Goal: Information Seeking & Learning: Learn about a topic

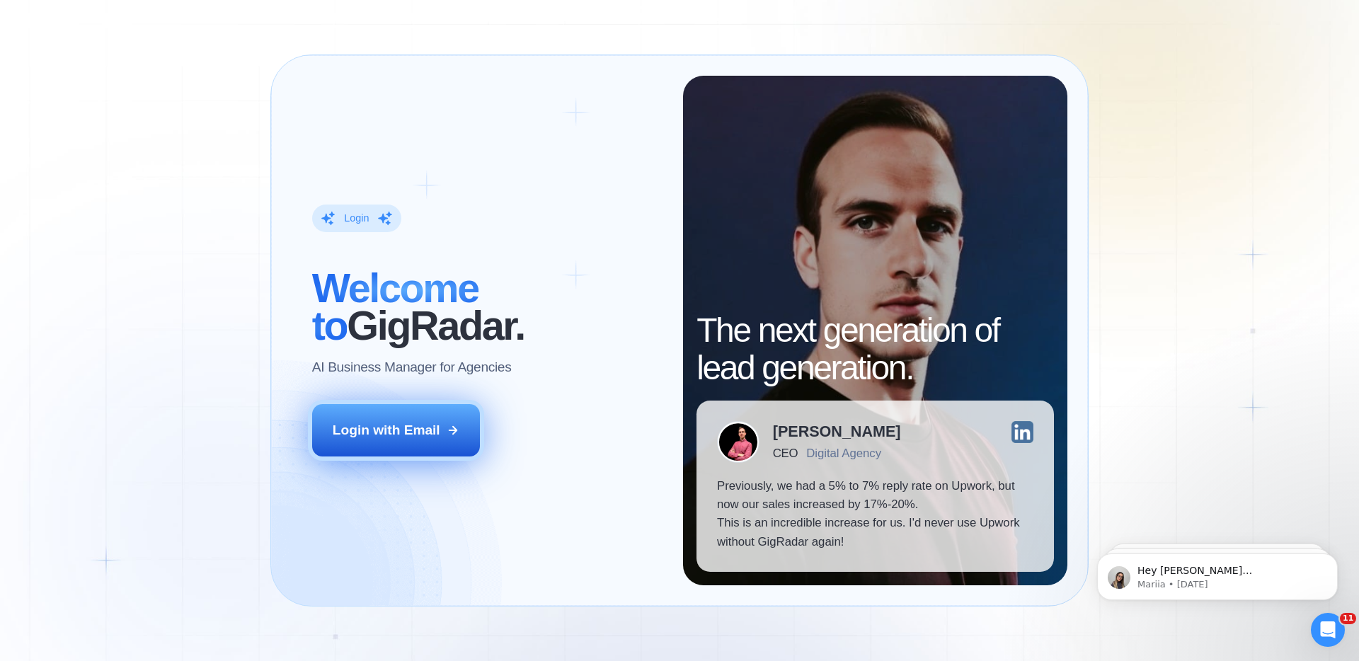
click at [407, 431] on div "Login with Email" at bounding box center [387, 430] width 108 height 18
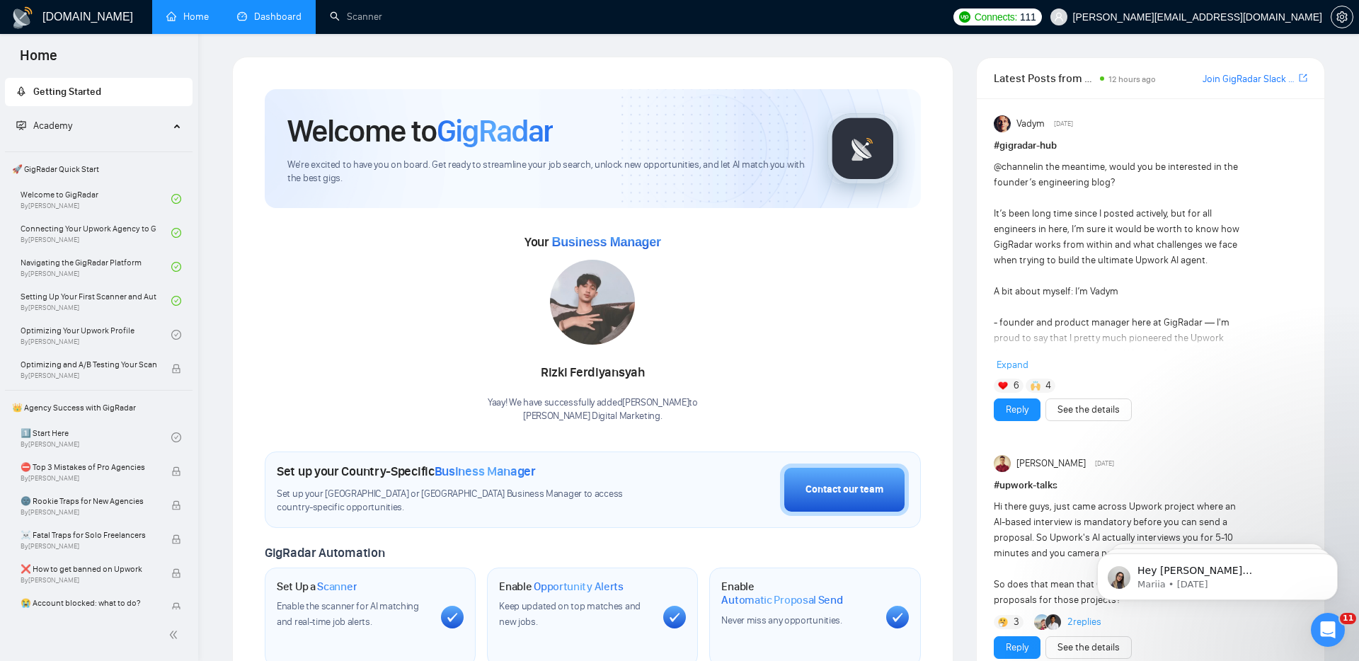
click at [278, 20] on link "Dashboard" at bounding box center [269, 17] width 64 height 12
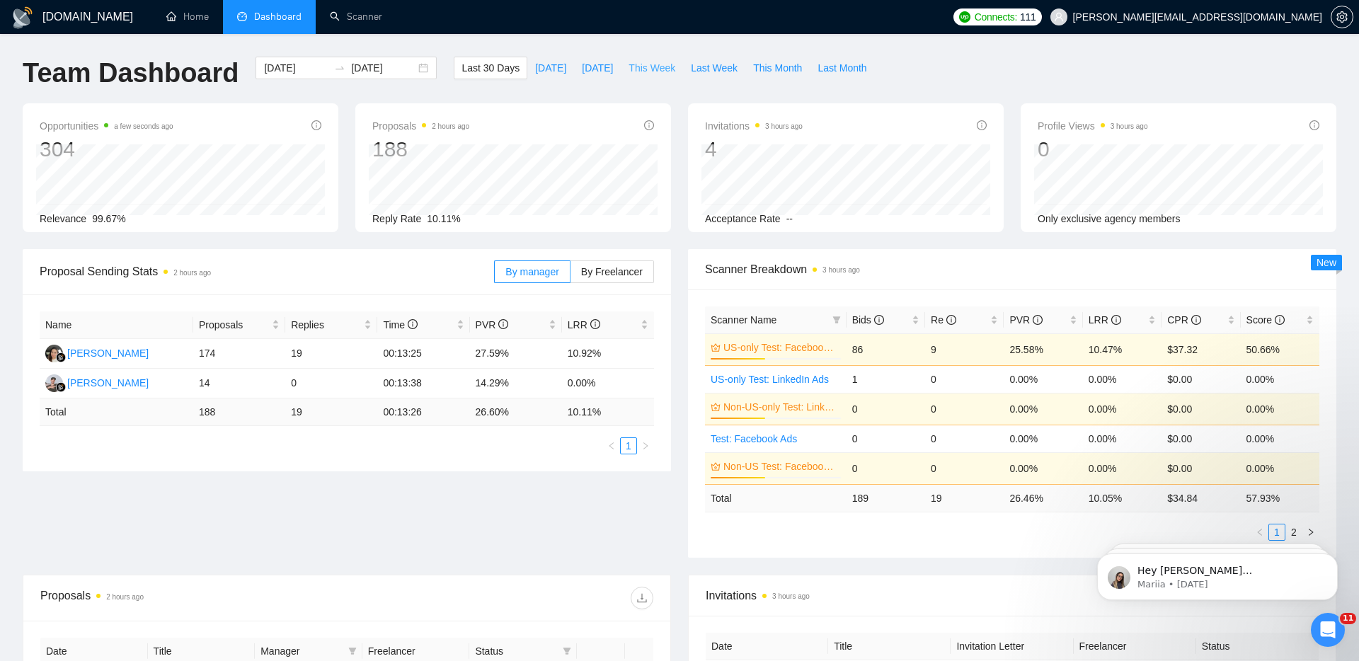
click at [668, 69] on span "This Week" at bounding box center [652, 68] width 47 height 16
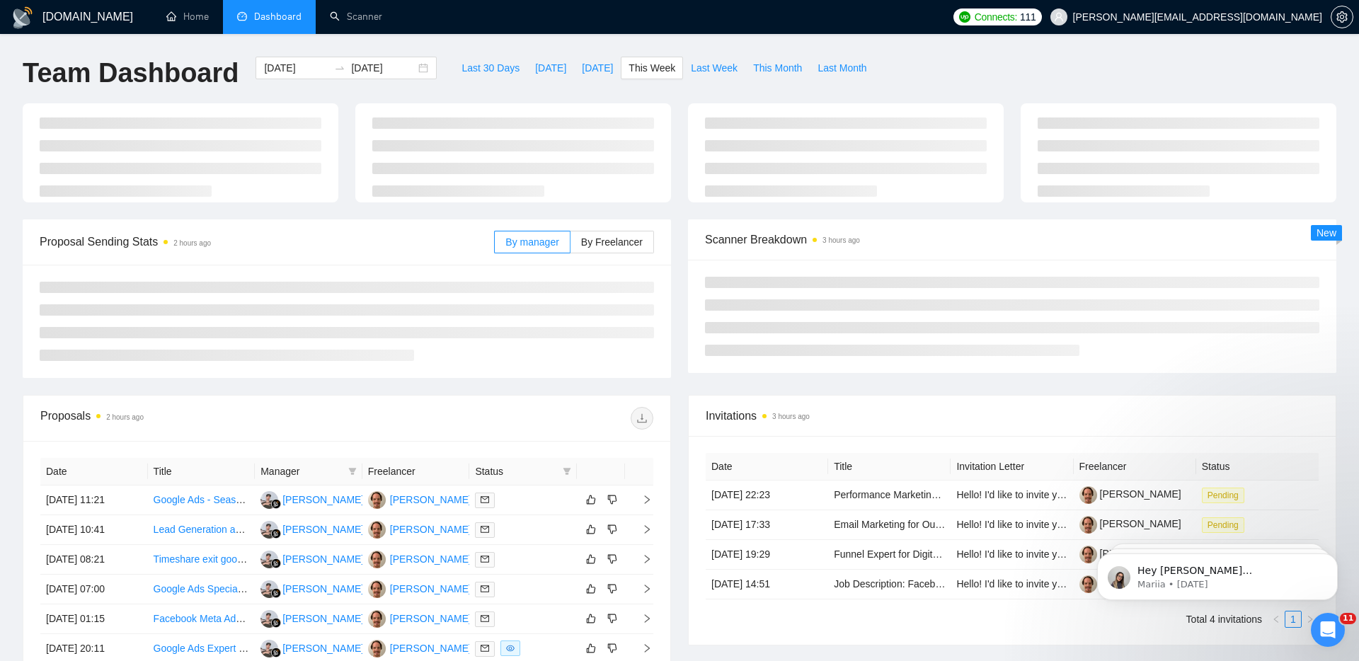
type input "2025-09-29"
type input "2025-10-05"
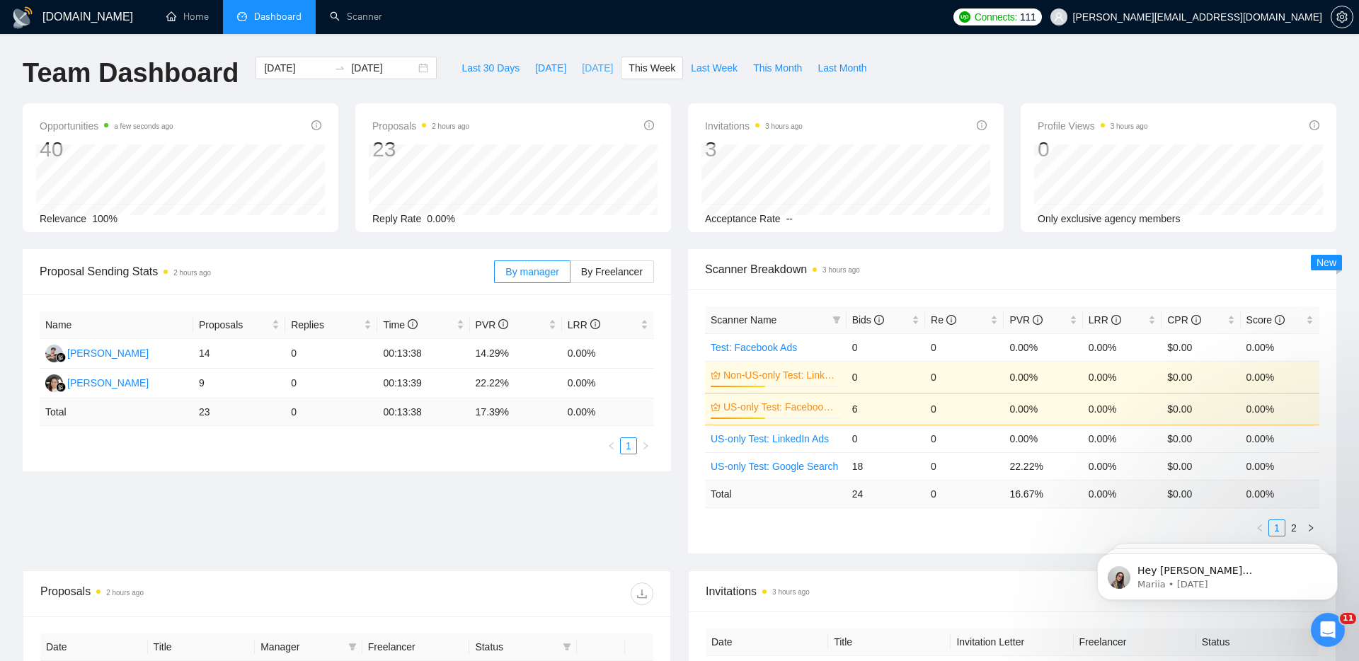
click at [590, 71] on span "Yesterday" at bounding box center [597, 68] width 31 height 16
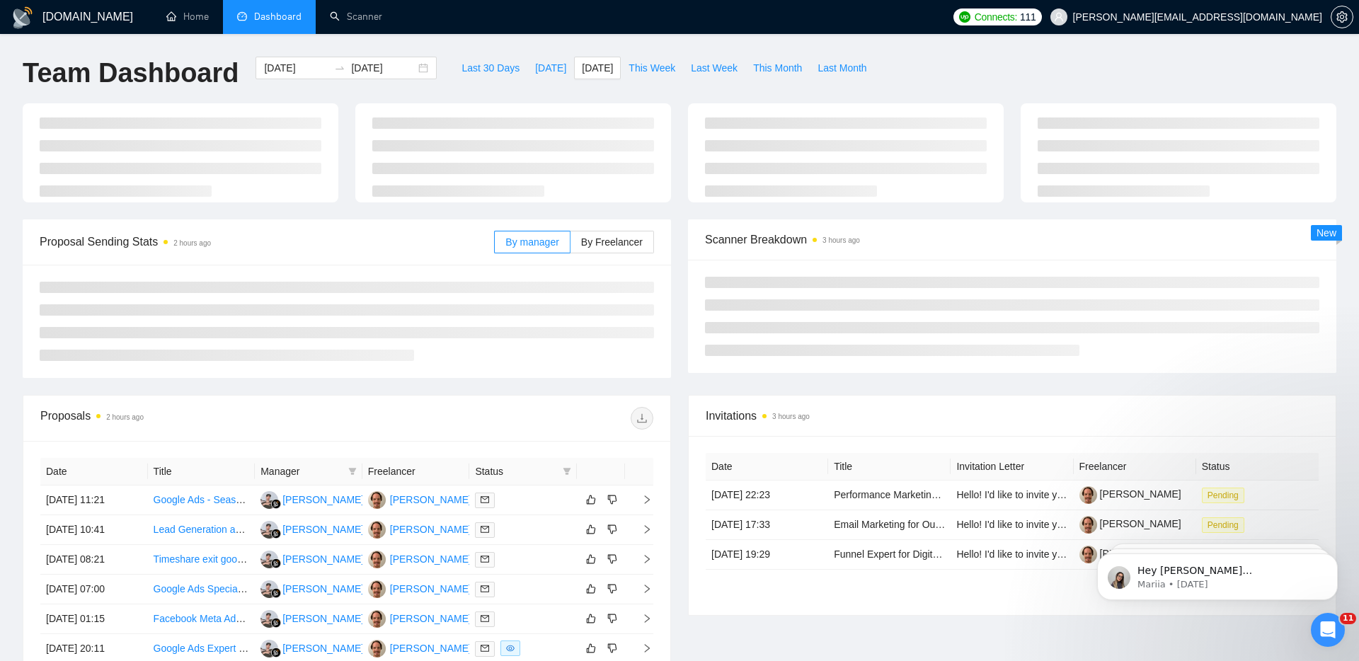
type input "2025-09-30"
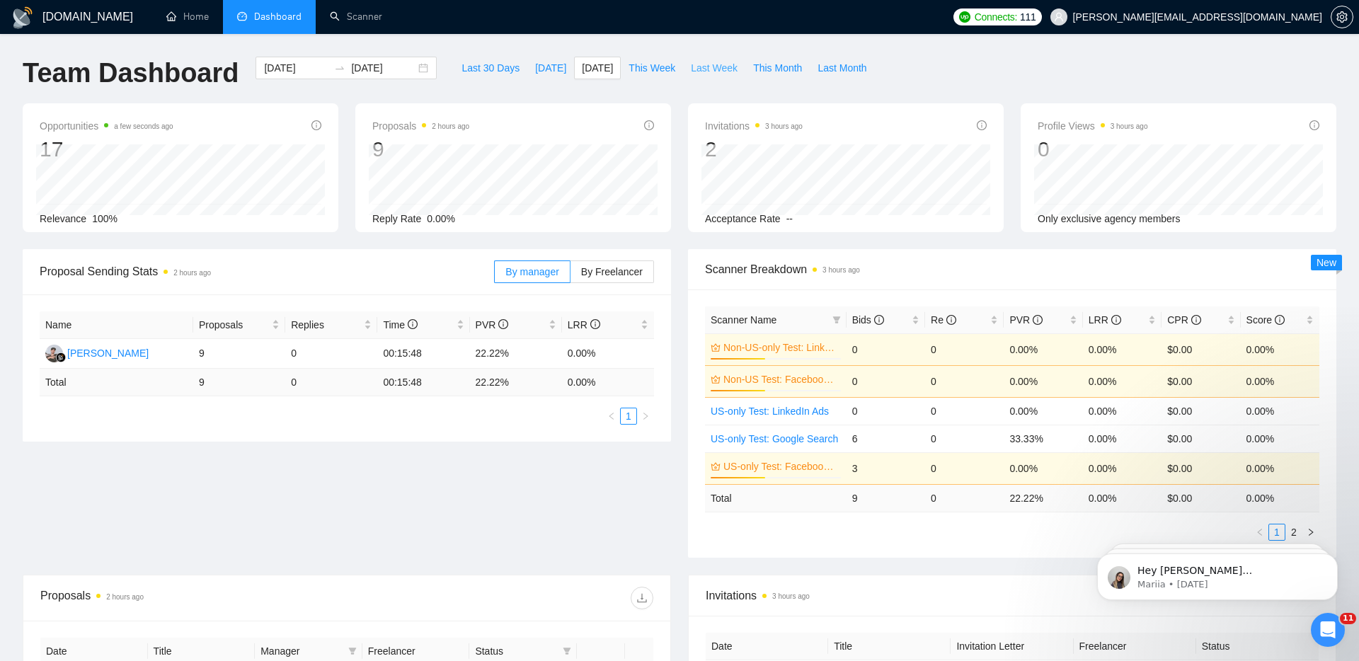
click at [702, 78] on button "Last Week" at bounding box center [714, 68] width 62 height 23
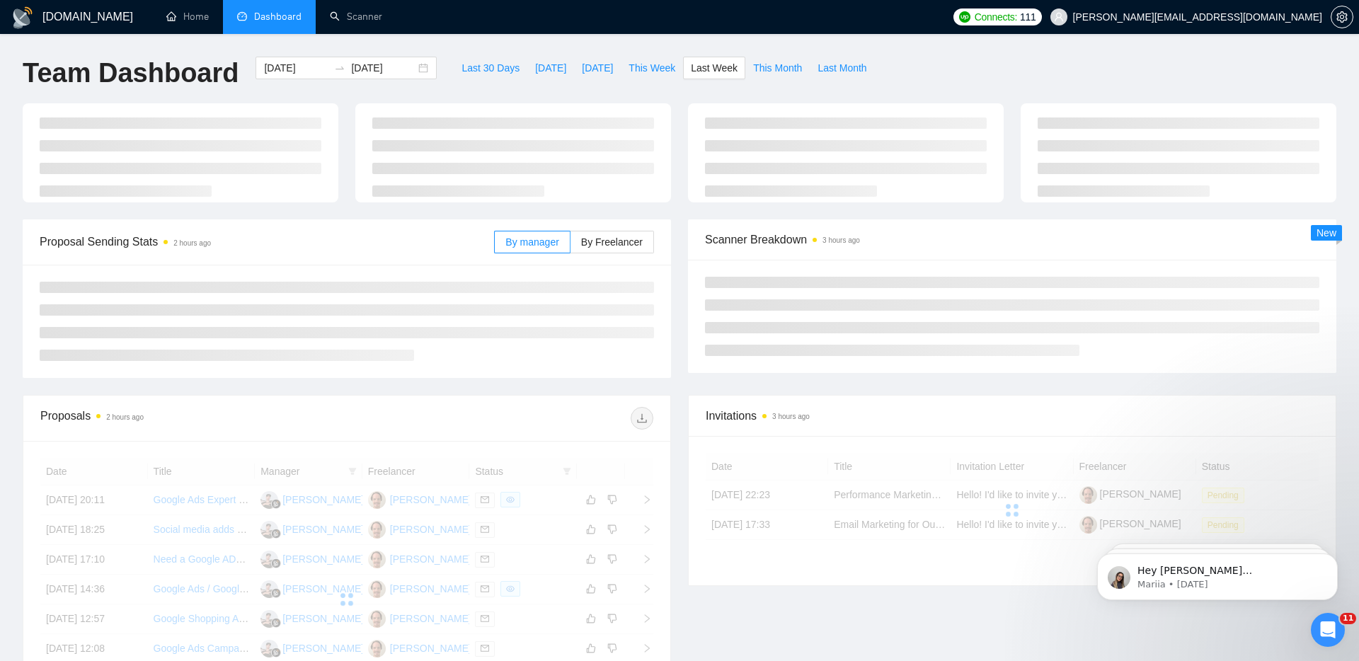
type input "2025-09-22"
type input "2025-09-28"
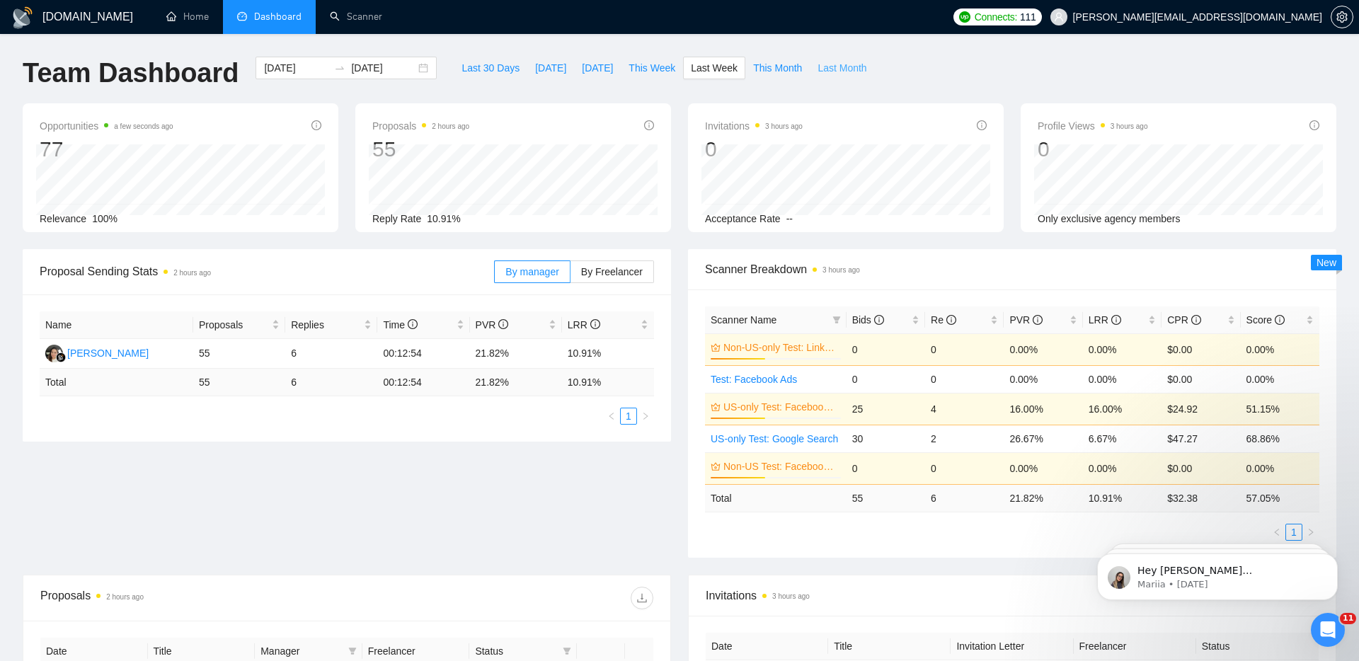
click at [853, 62] on span "Last Month" at bounding box center [842, 68] width 49 height 16
type input "2025-09-01"
type input "2025-09-30"
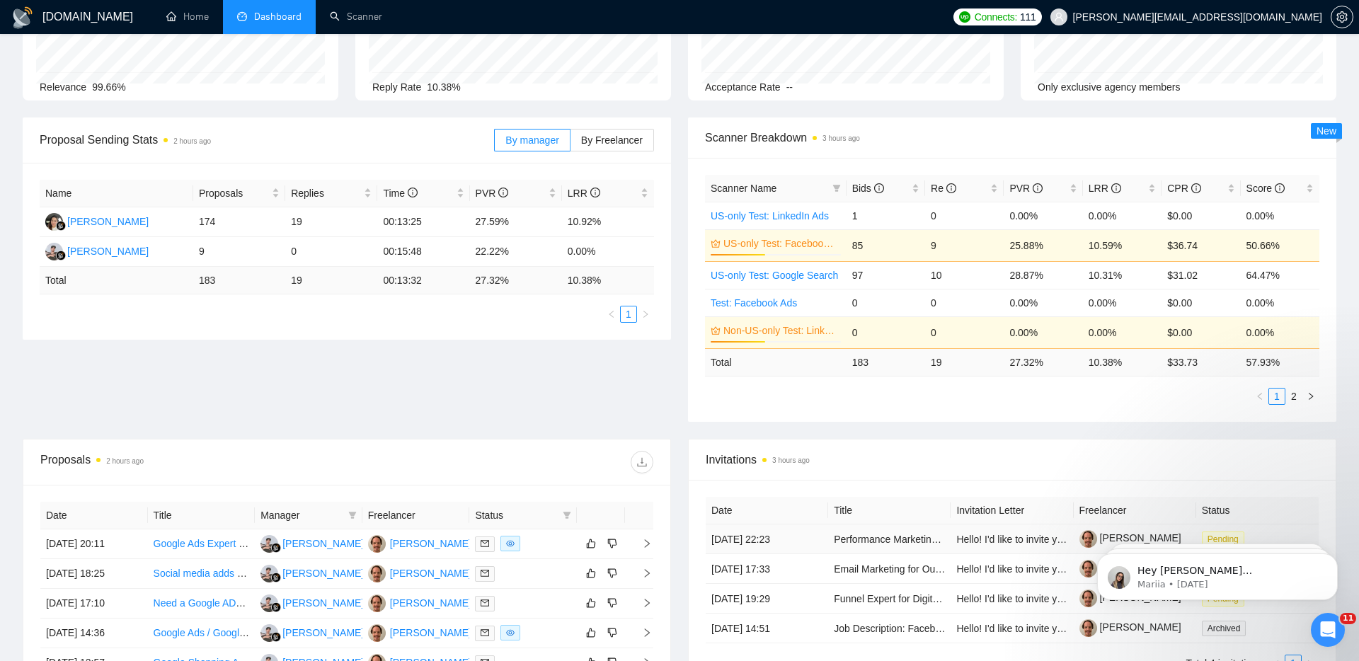
scroll to position [101, 0]
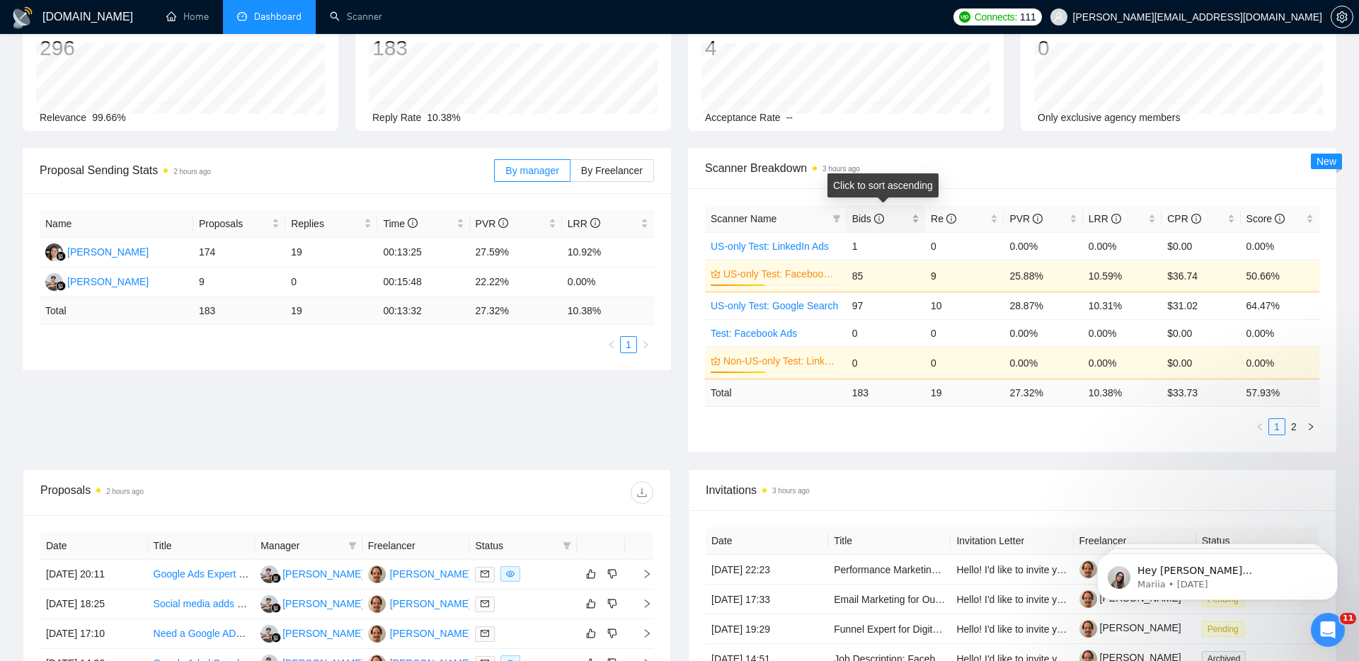
click at [852, 216] on span "Bids" at bounding box center [868, 218] width 32 height 11
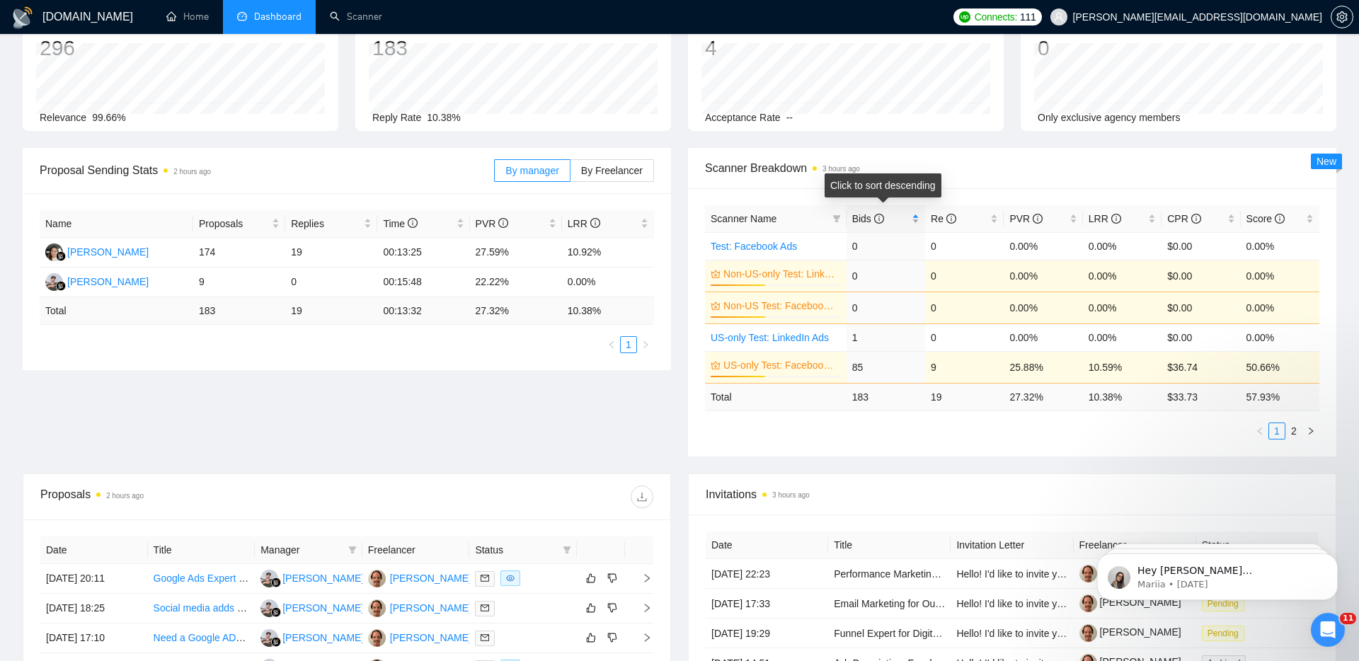
click at [852, 216] on span "Bids" at bounding box center [868, 218] width 32 height 11
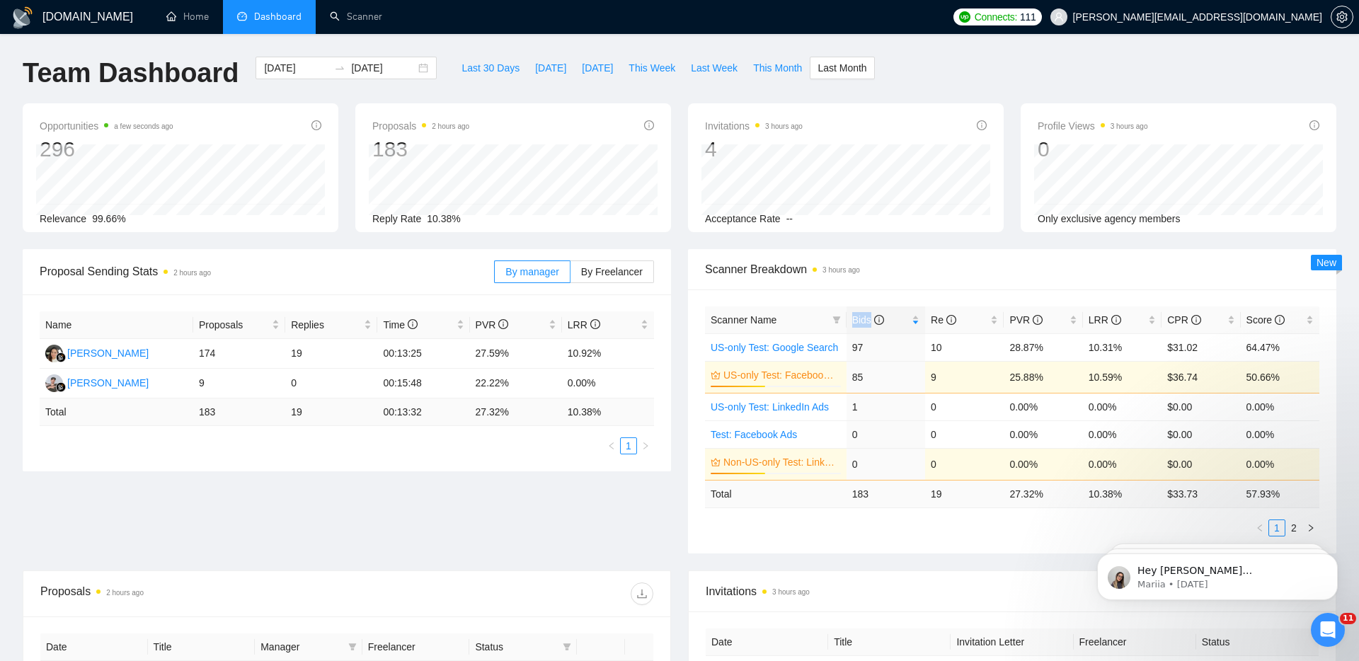
scroll to position [2, 0]
click at [1319, 624] on icon "Open Intercom Messenger" at bounding box center [1326, 628] width 23 height 23
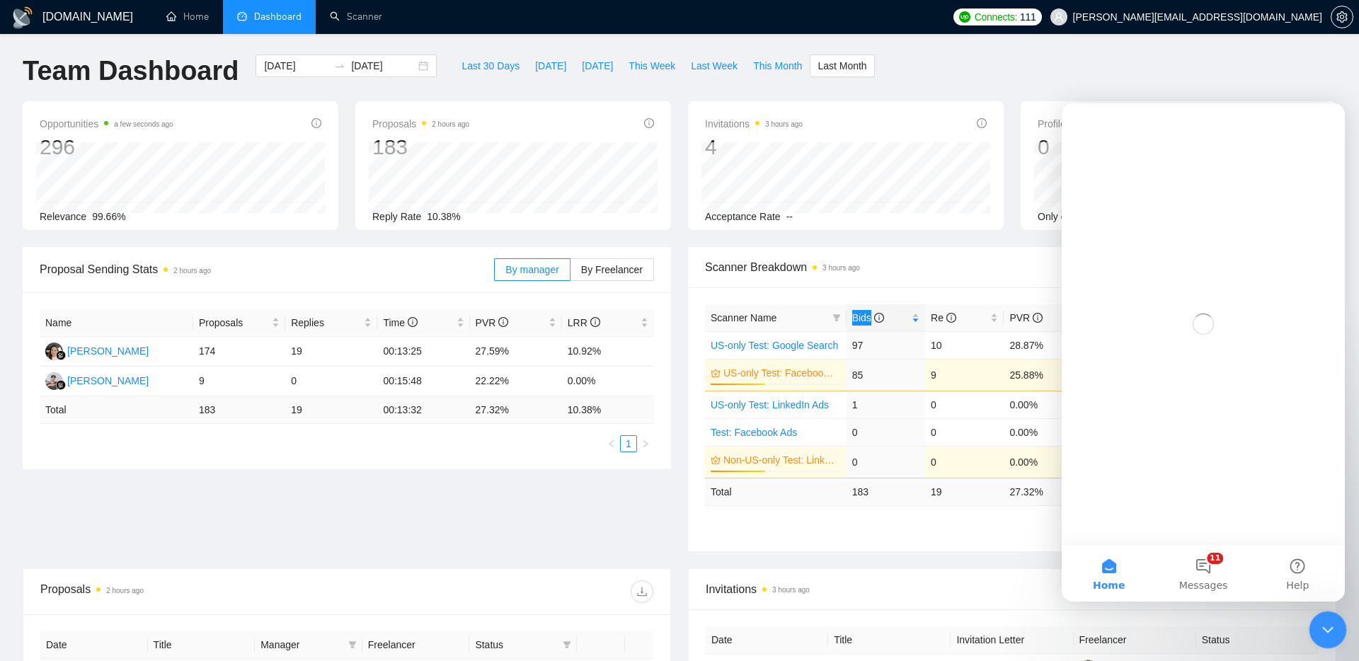
scroll to position [0, 0]
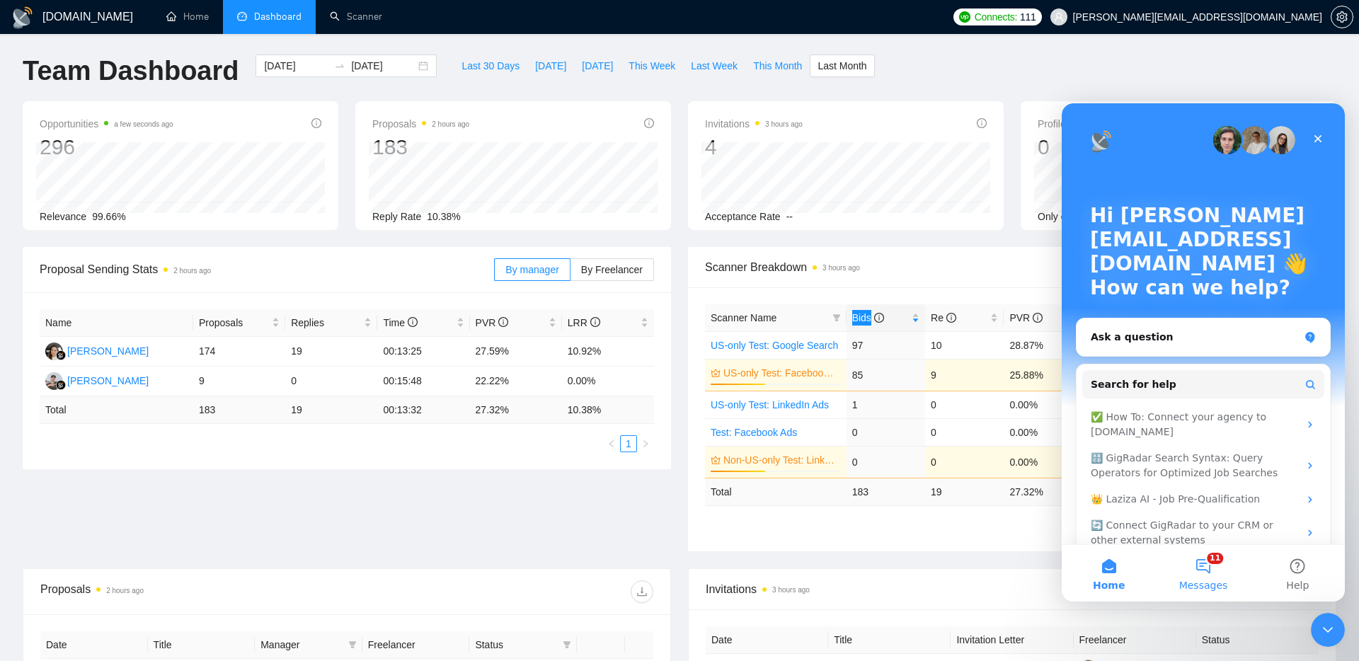
click at [1201, 588] on span "Messages" at bounding box center [1203, 586] width 49 height 10
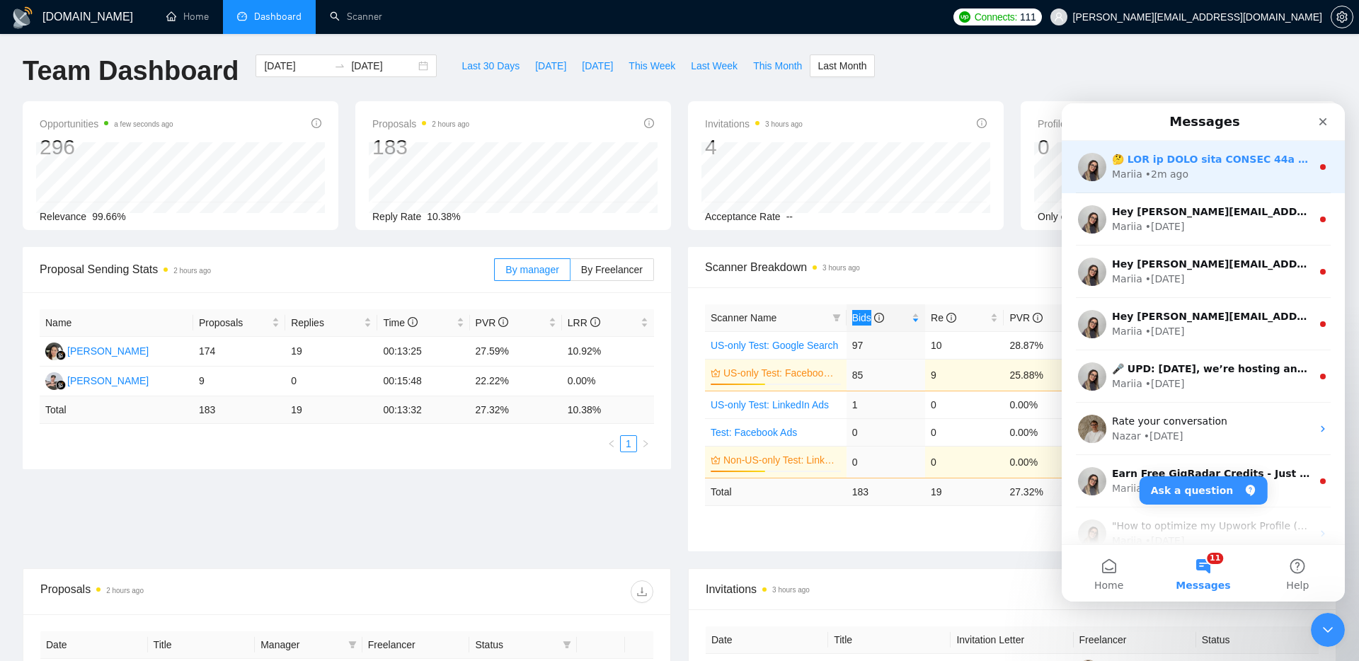
click at [1252, 167] on div "Mariia • 2m ago" at bounding box center [1212, 174] width 200 height 15
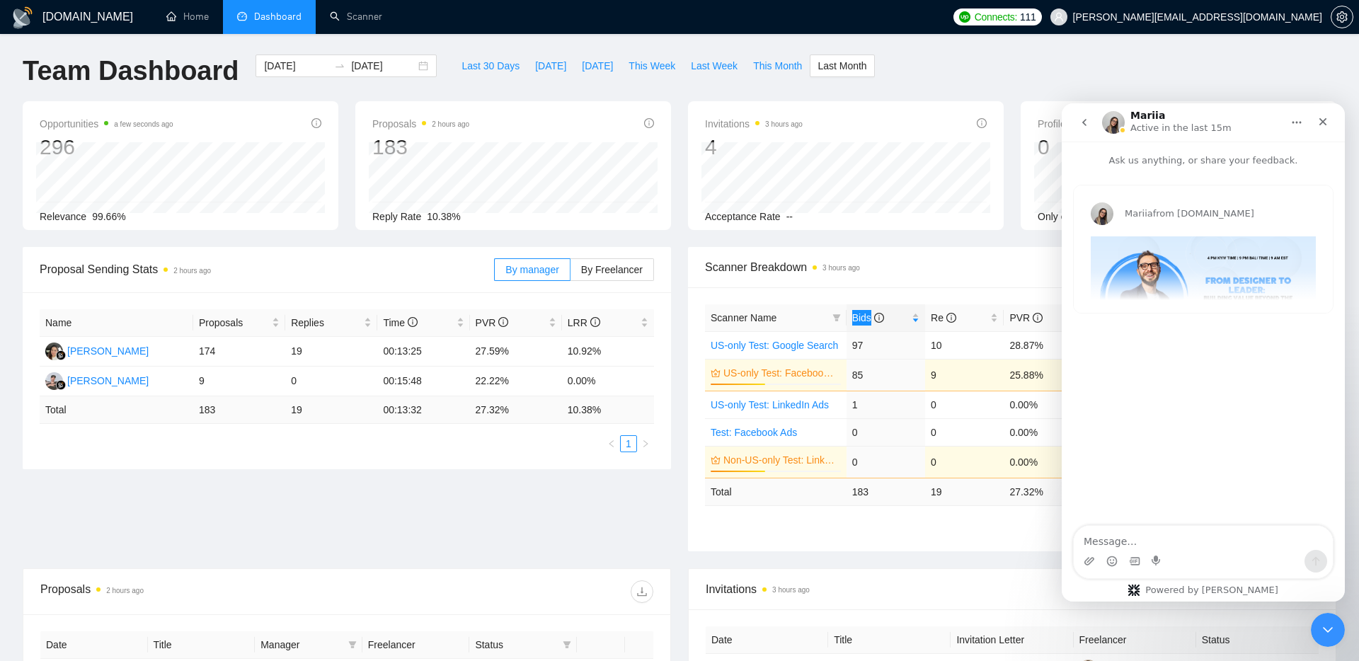
click at [1082, 129] on button "go back" at bounding box center [1084, 122] width 27 height 27
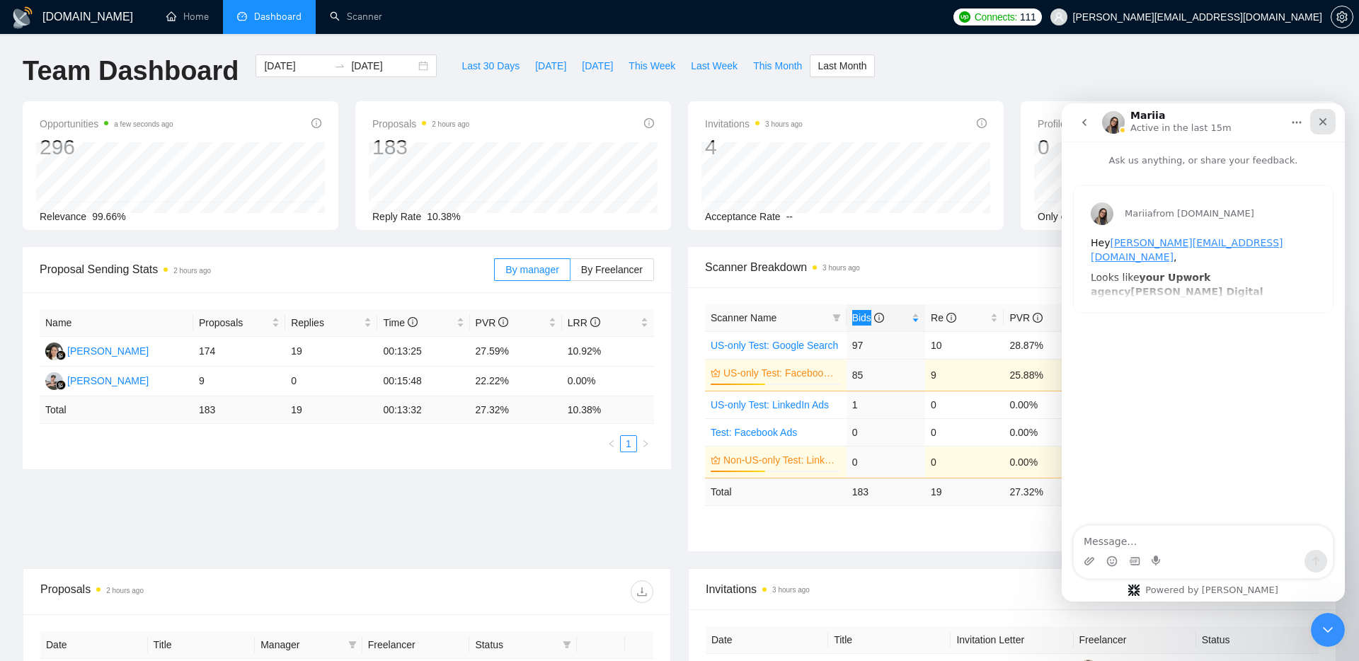
click at [1320, 122] on icon "Close" at bounding box center [1323, 121] width 11 height 11
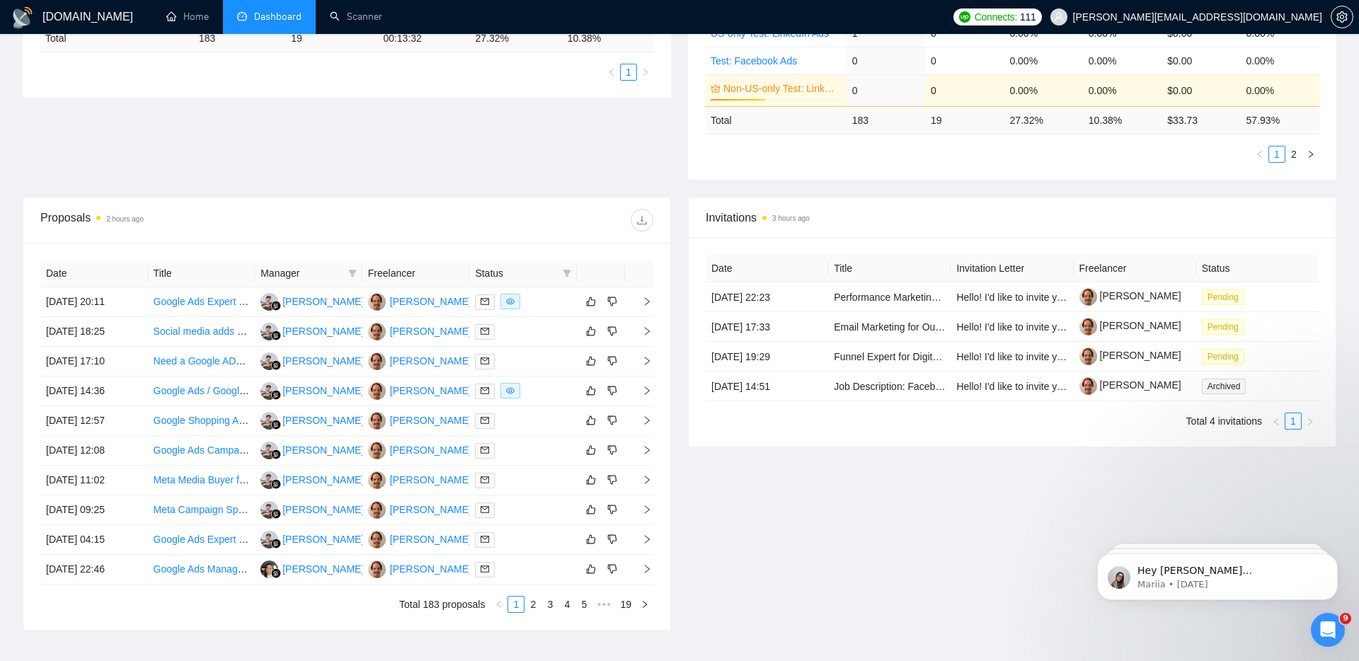
scroll to position [399, 0]
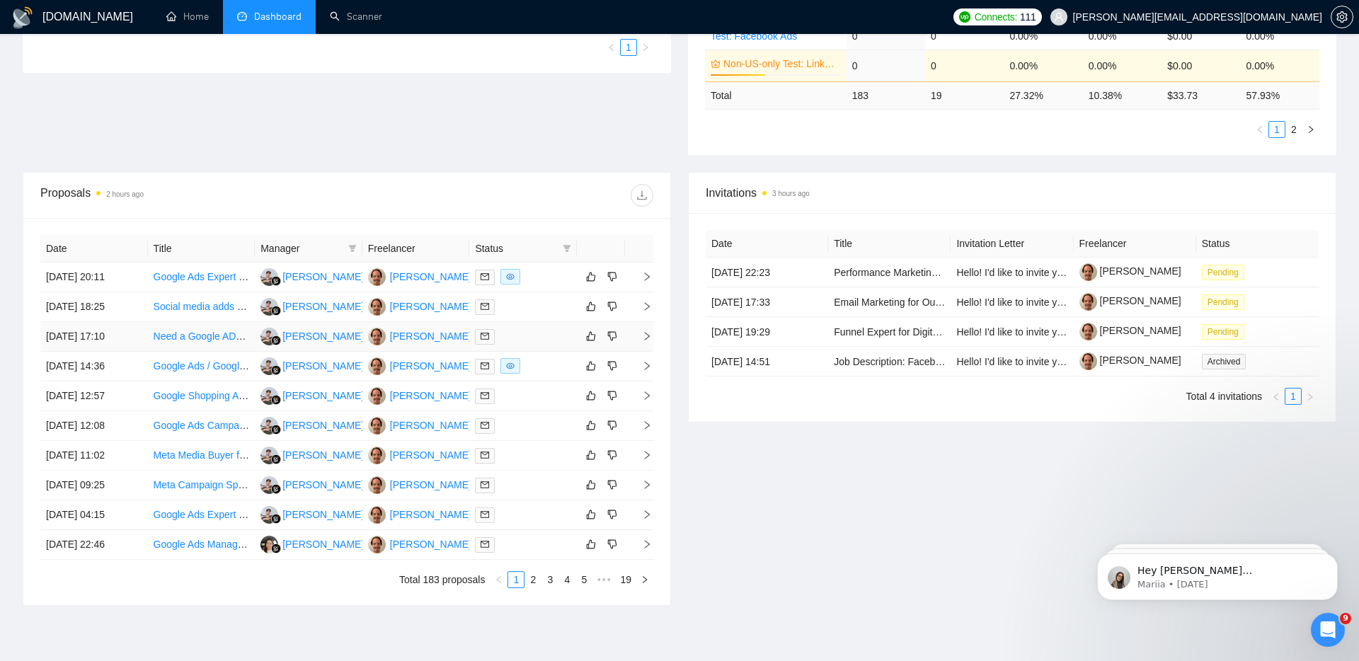
click at [195, 334] on link "Need a Google ADS Expert ASAP" at bounding box center [228, 336] width 149 height 11
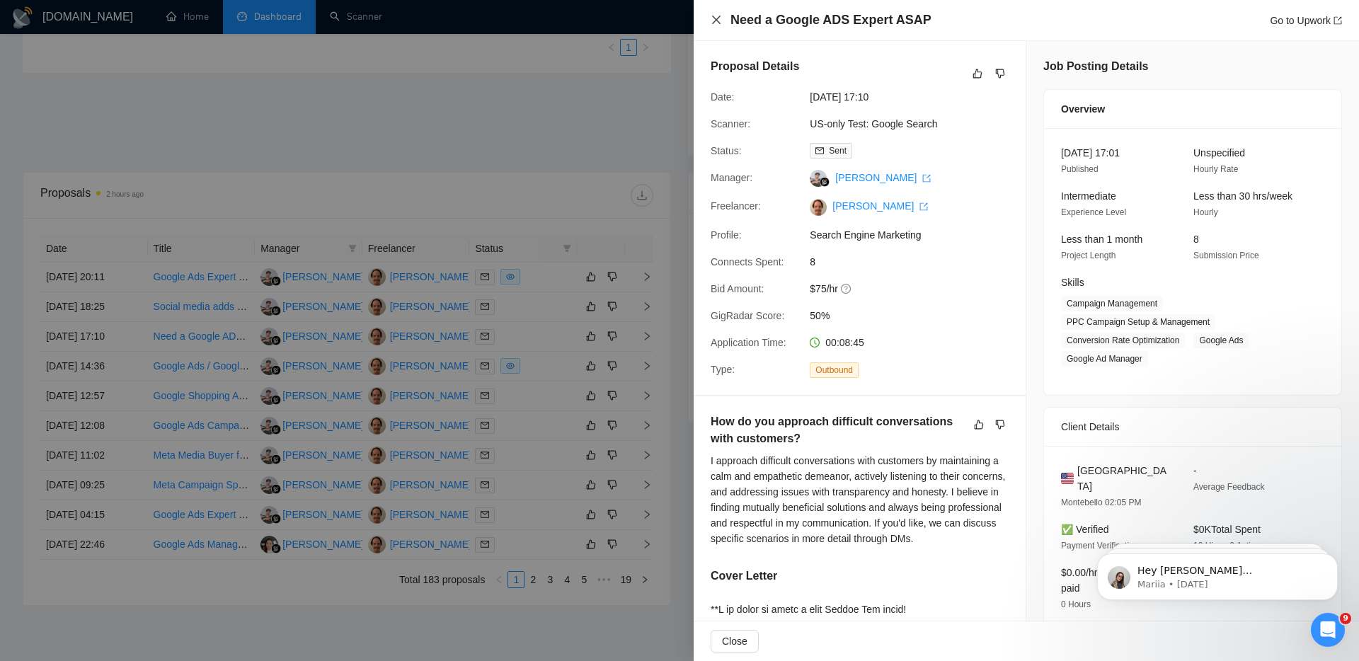
click at [716, 23] on icon "close" at bounding box center [716, 19] width 11 height 11
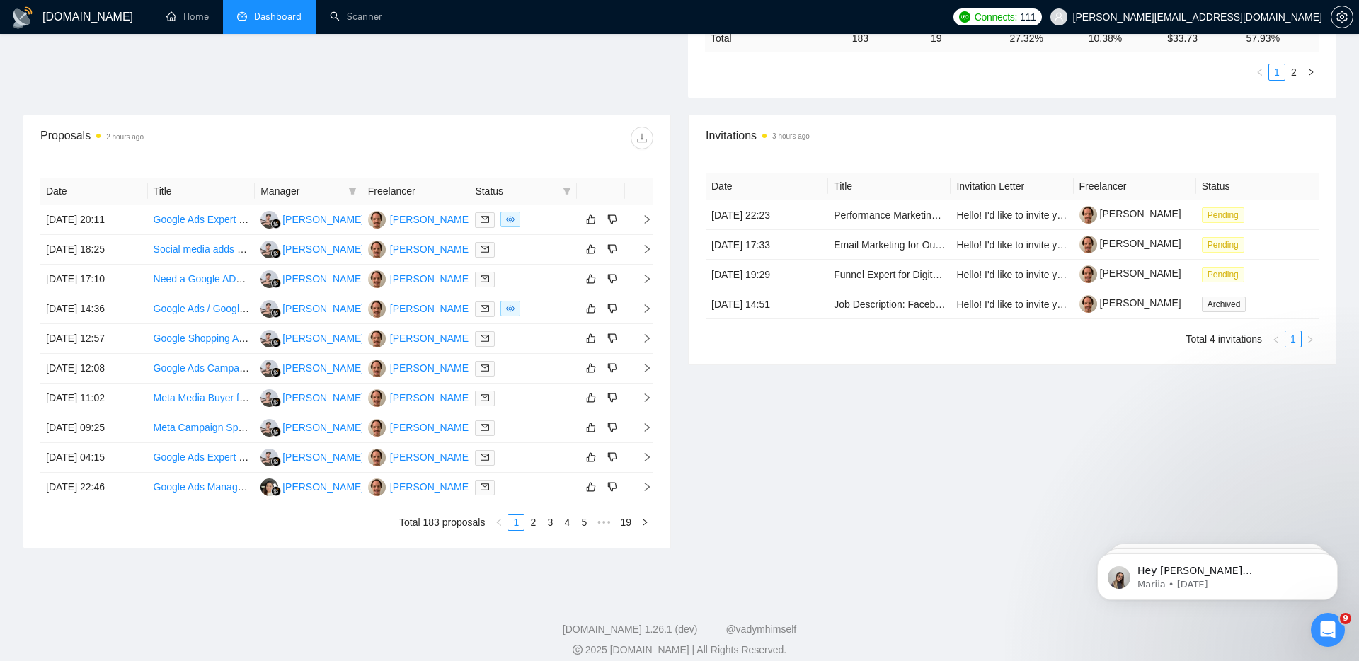
scroll to position [469, 0]
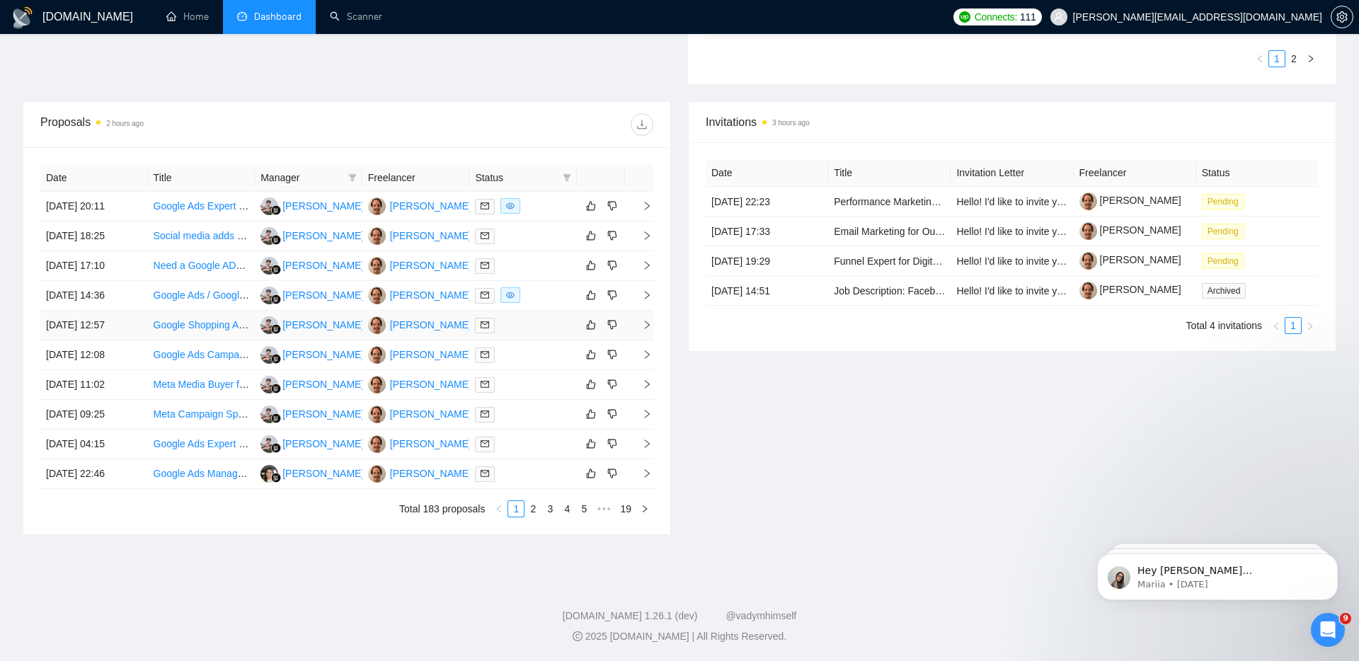
click at [222, 324] on link "Google Shopping Ads Specialist Needed" at bounding box center [243, 324] width 178 height 11
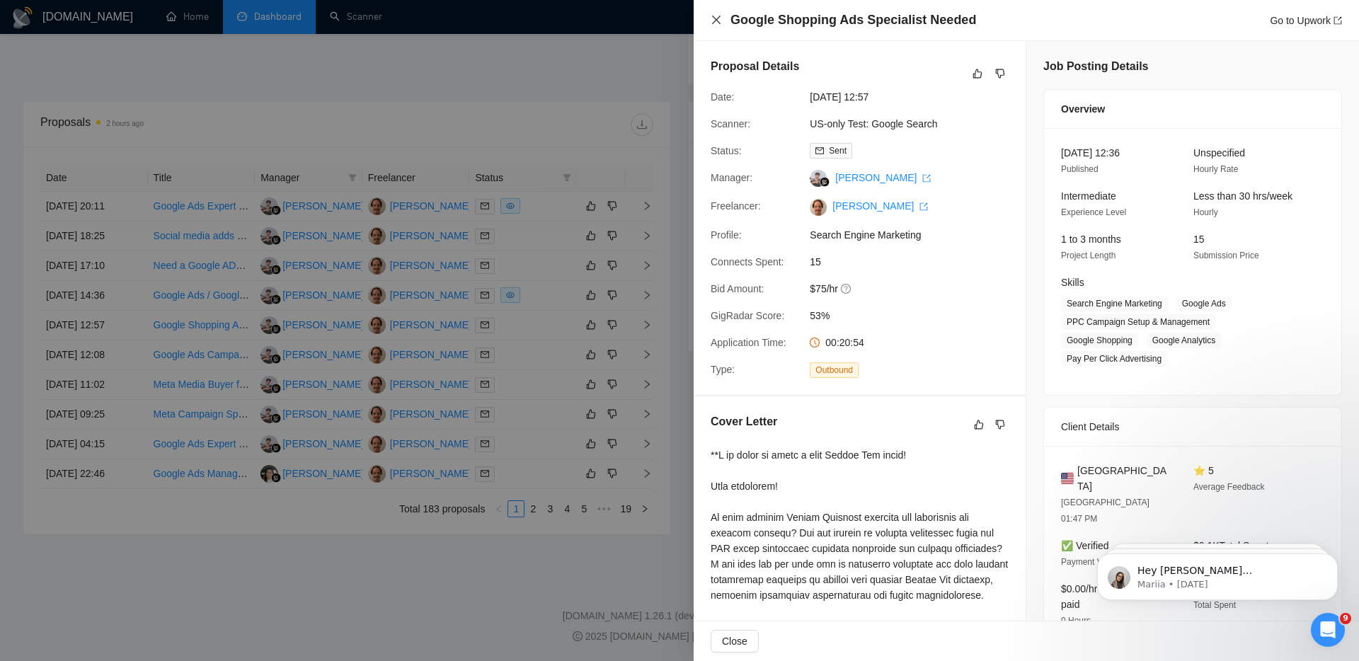
click at [716, 21] on icon "close" at bounding box center [716, 19] width 11 height 11
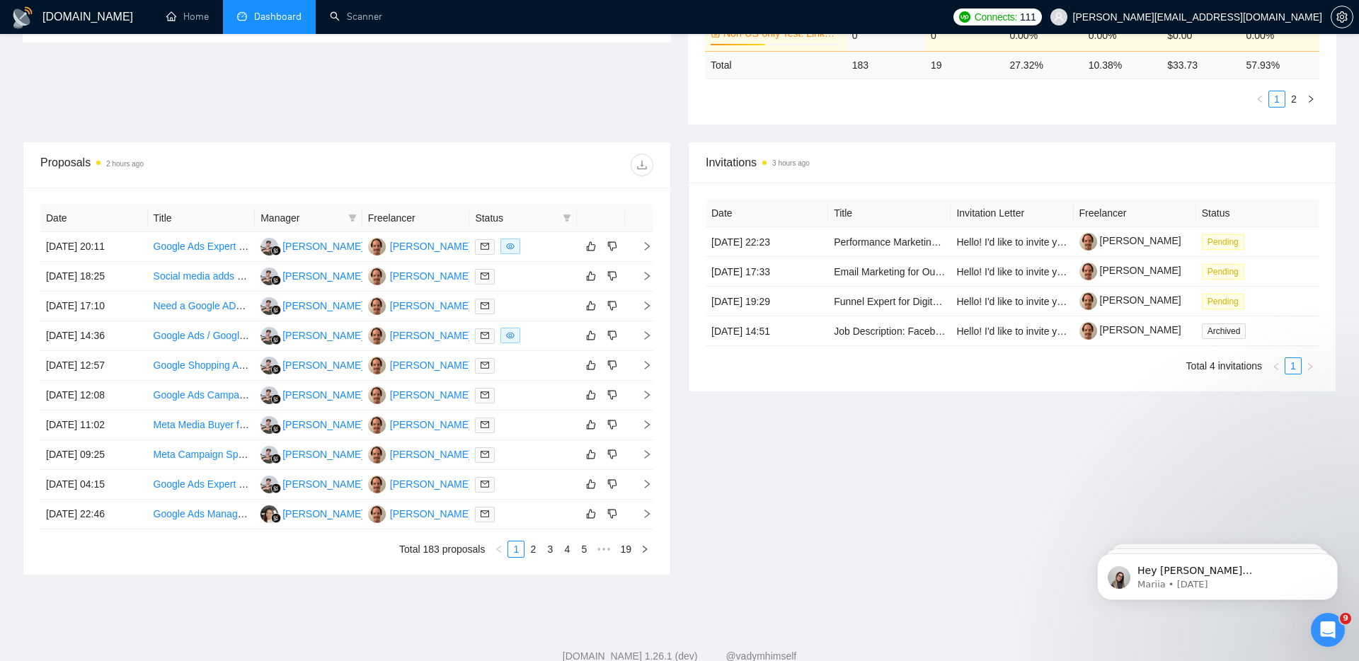
scroll to position [428, 0]
click at [642, 545] on button "button" at bounding box center [644, 550] width 17 height 17
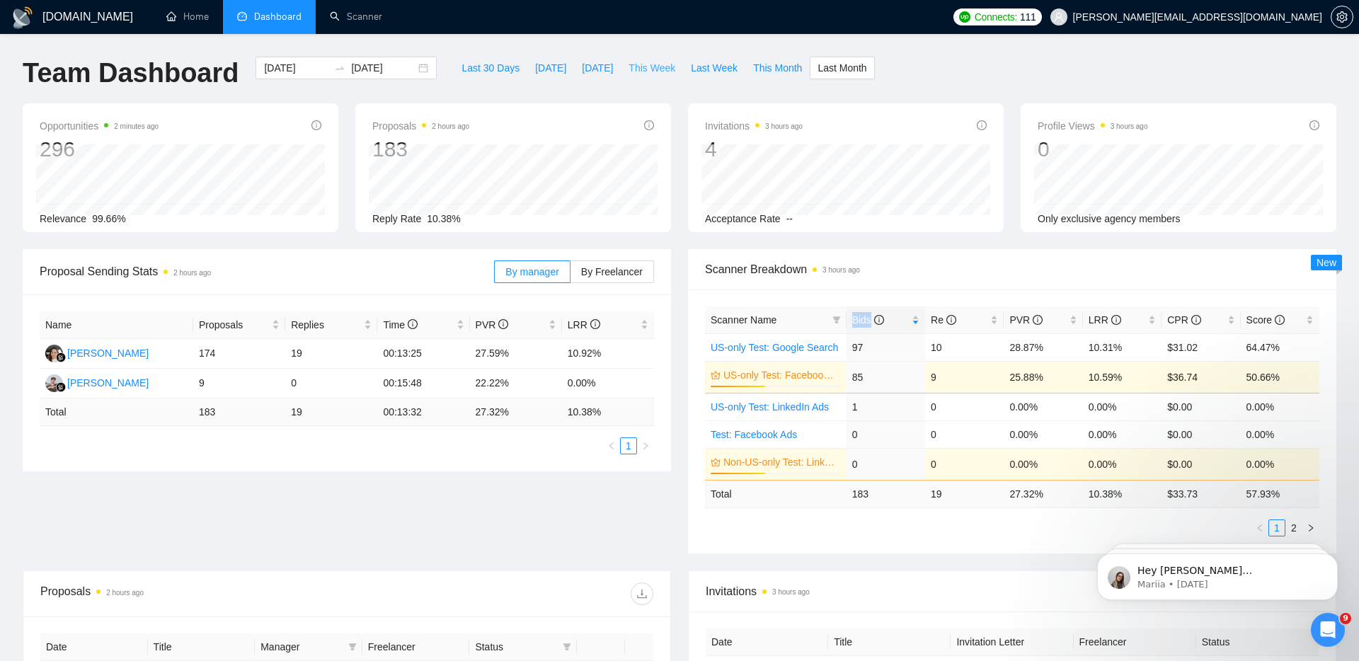
click at [650, 76] on button "This Week" at bounding box center [652, 68] width 62 height 23
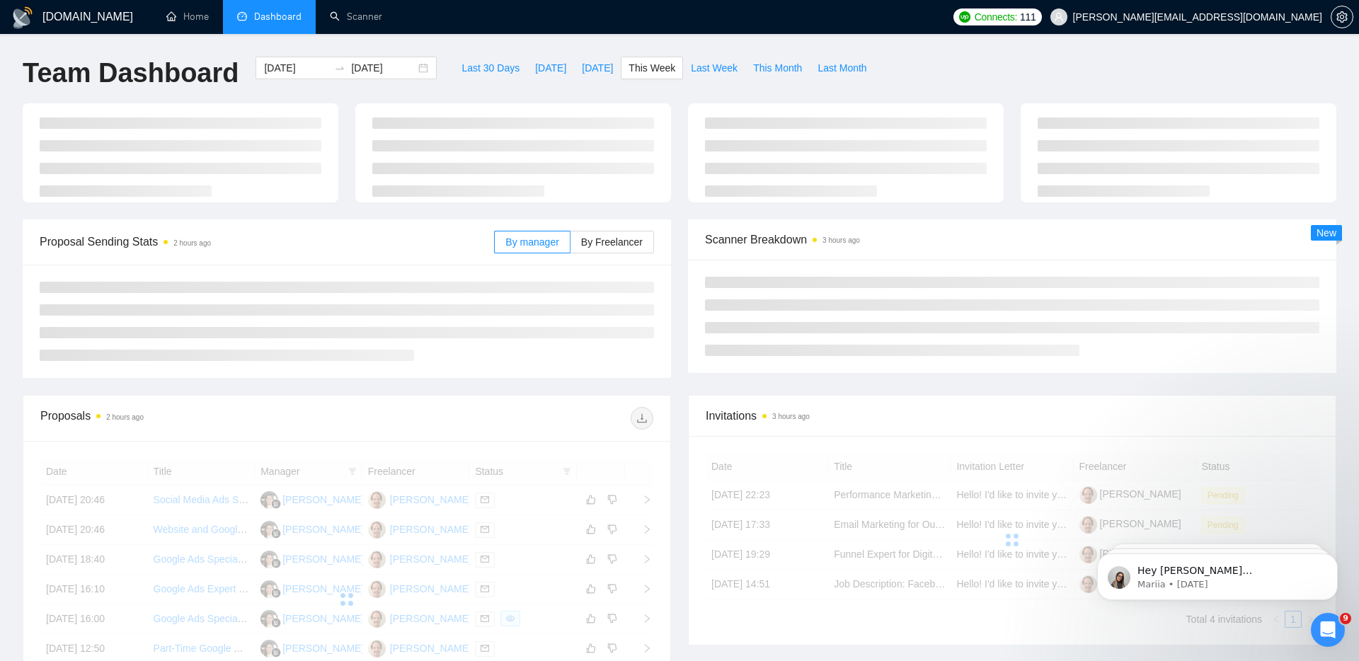
type input "2025-09-29"
type input "2025-10-05"
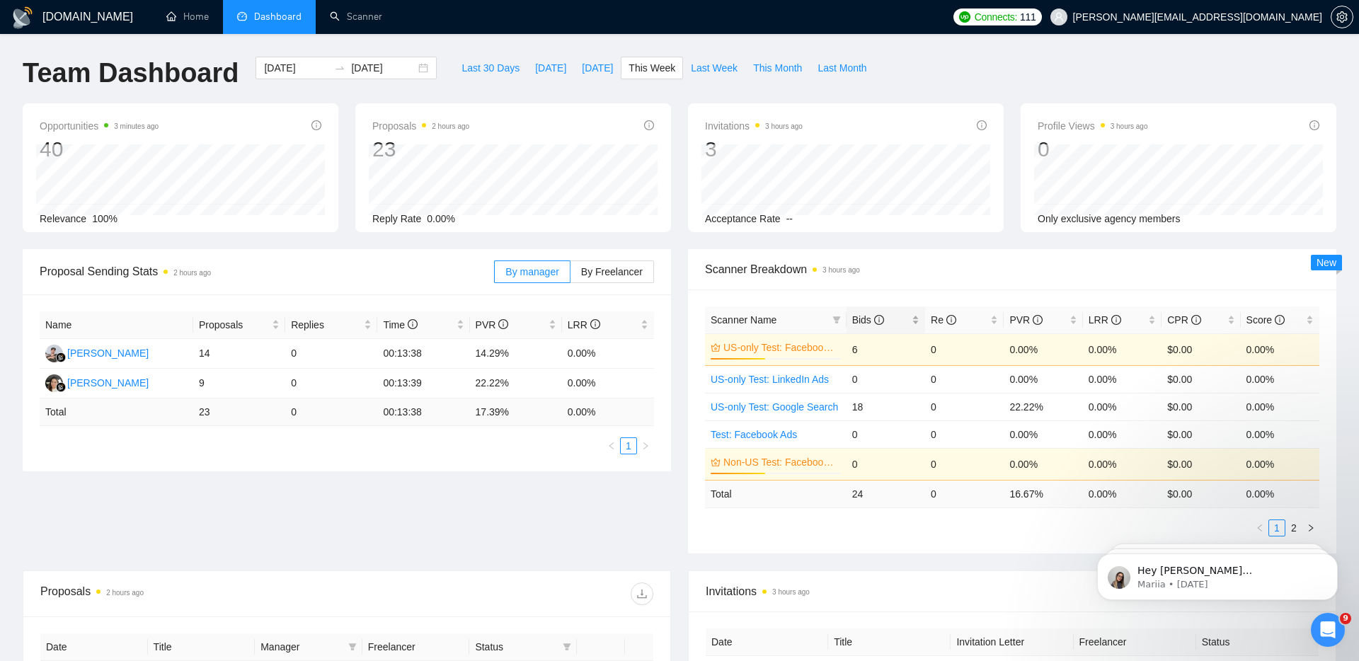
click at [862, 324] on span "Bids" at bounding box center [868, 319] width 32 height 11
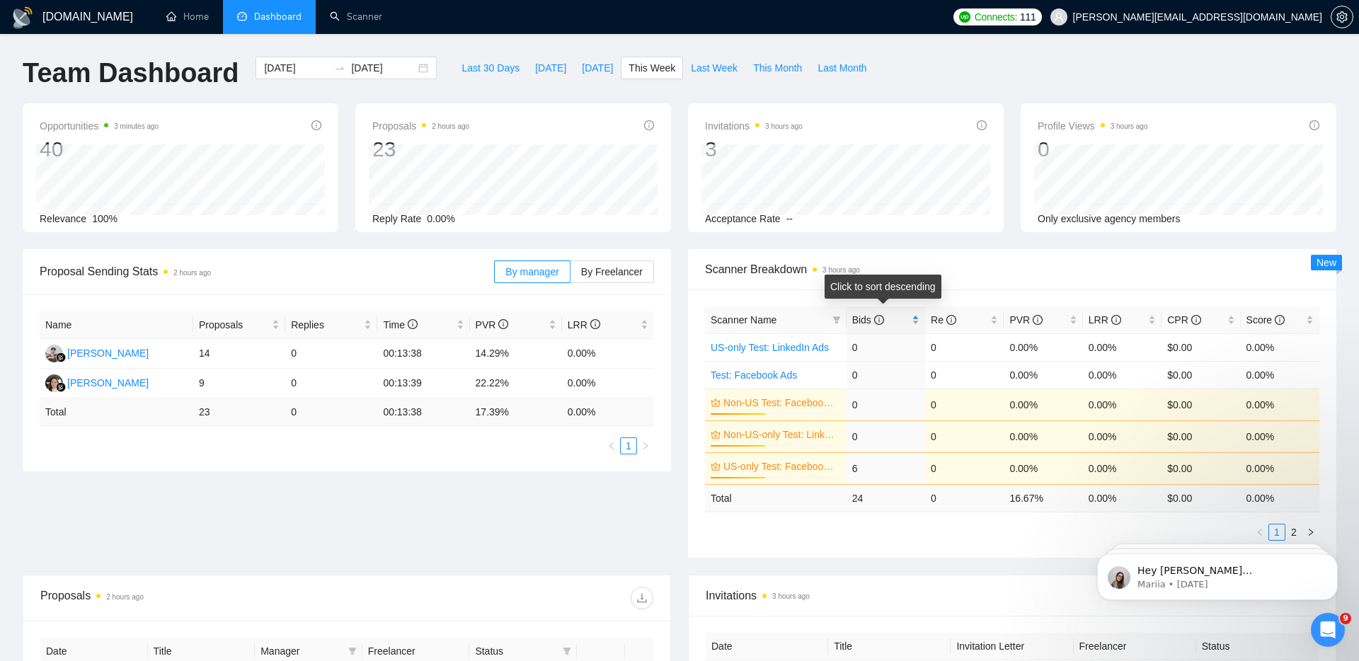
click at [862, 324] on span "Bids" at bounding box center [868, 319] width 32 height 11
